Goal: Transaction & Acquisition: Purchase product/service

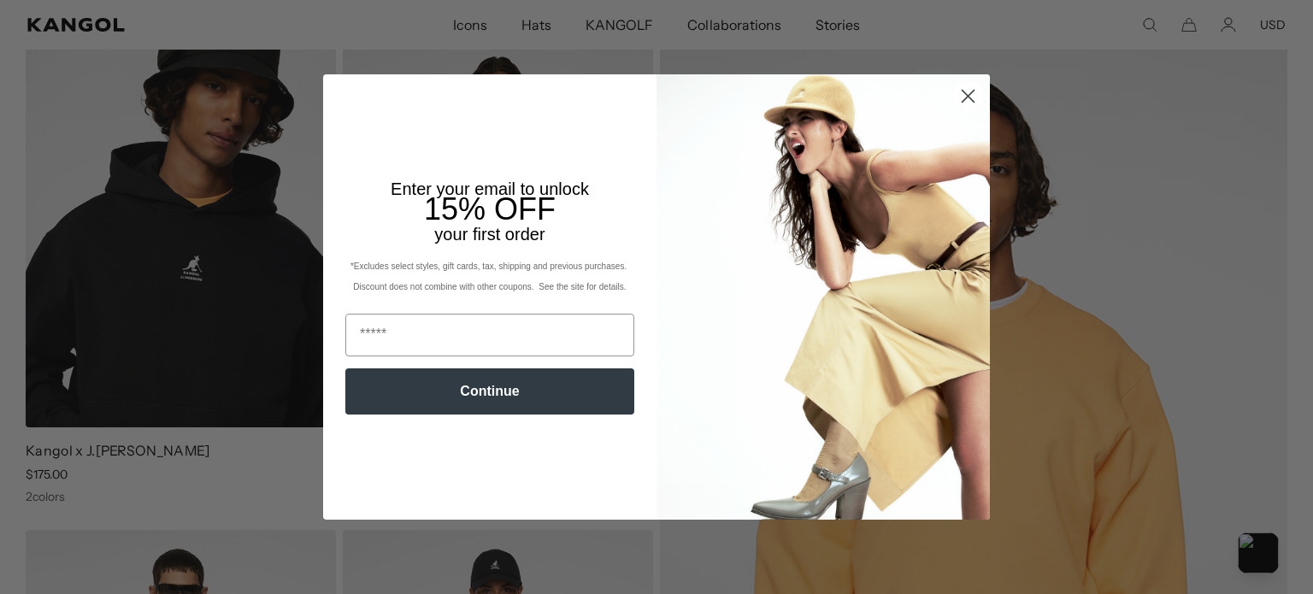
scroll to position [0, 352]
click at [966, 97] on circle "Close dialog" at bounding box center [968, 96] width 28 height 28
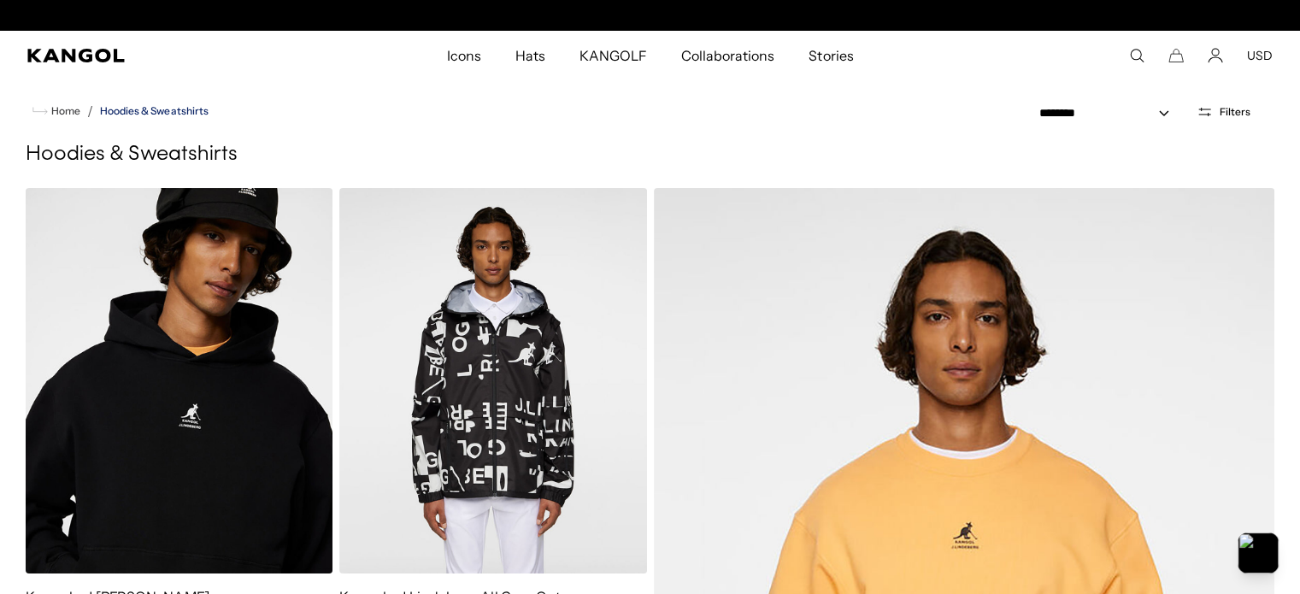
scroll to position [0, 0]
click at [138, 109] on link "Hoodies & Sweatshirts" at bounding box center [154, 111] width 109 height 12
click at [1231, 104] on button "Filters" at bounding box center [1223, 111] width 74 height 15
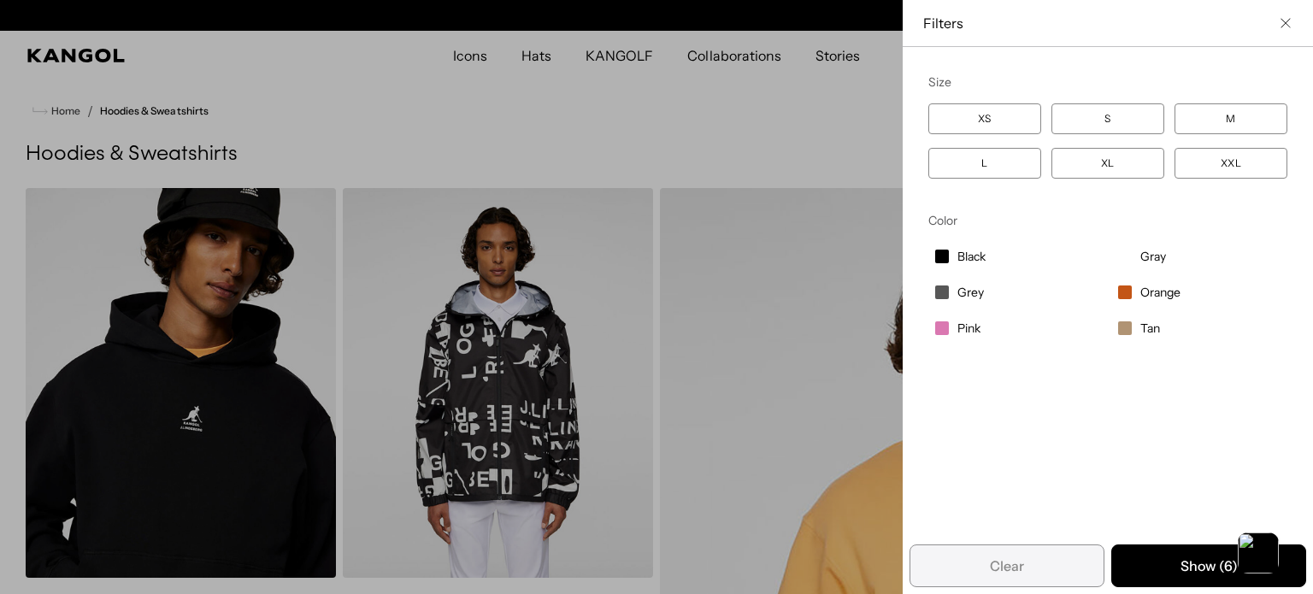
scroll to position [0, 352]
click at [957, 252] on span "Black" at bounding box center [971, 256] width 28 height 15
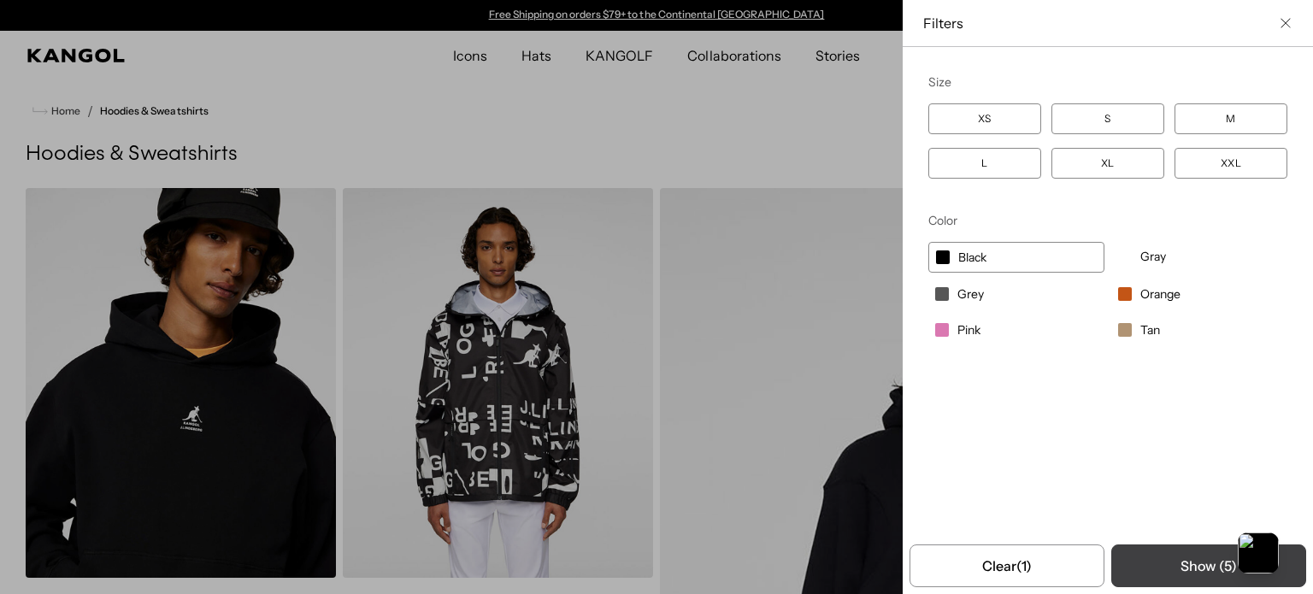
click at [1166, 567] on button "Show ( 5 )" at bounding box center [1208, 565] width 195 height 43
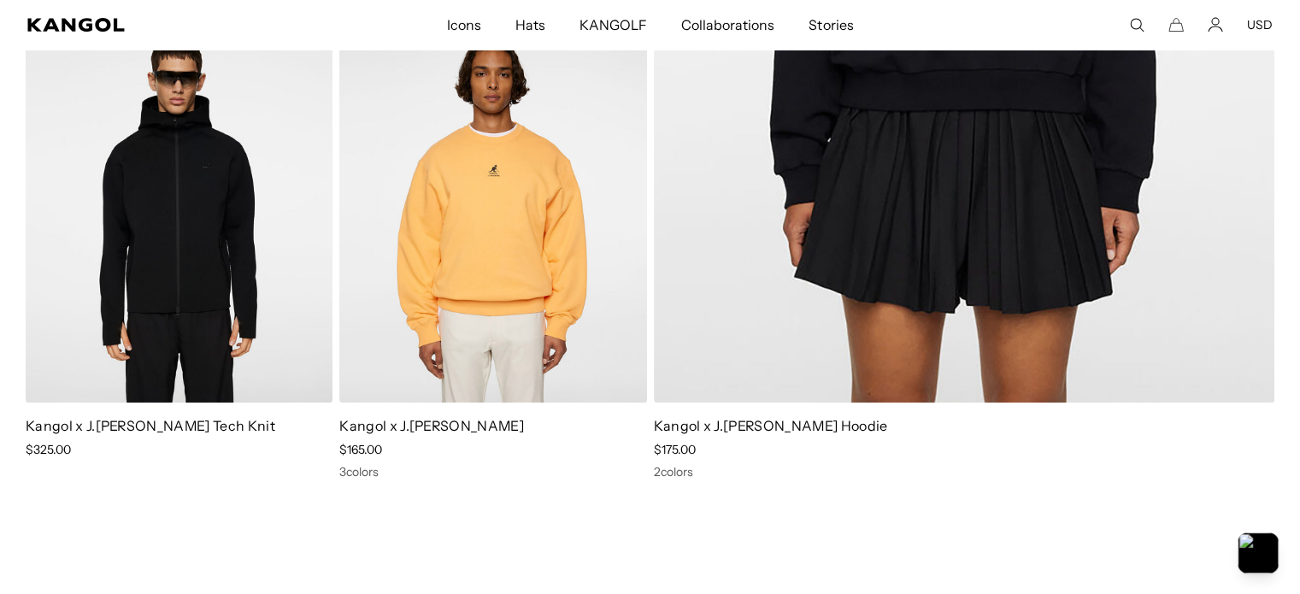
scroll to position [0, 352]
